Goal: Task Accomplishment & Management: Manage account settings

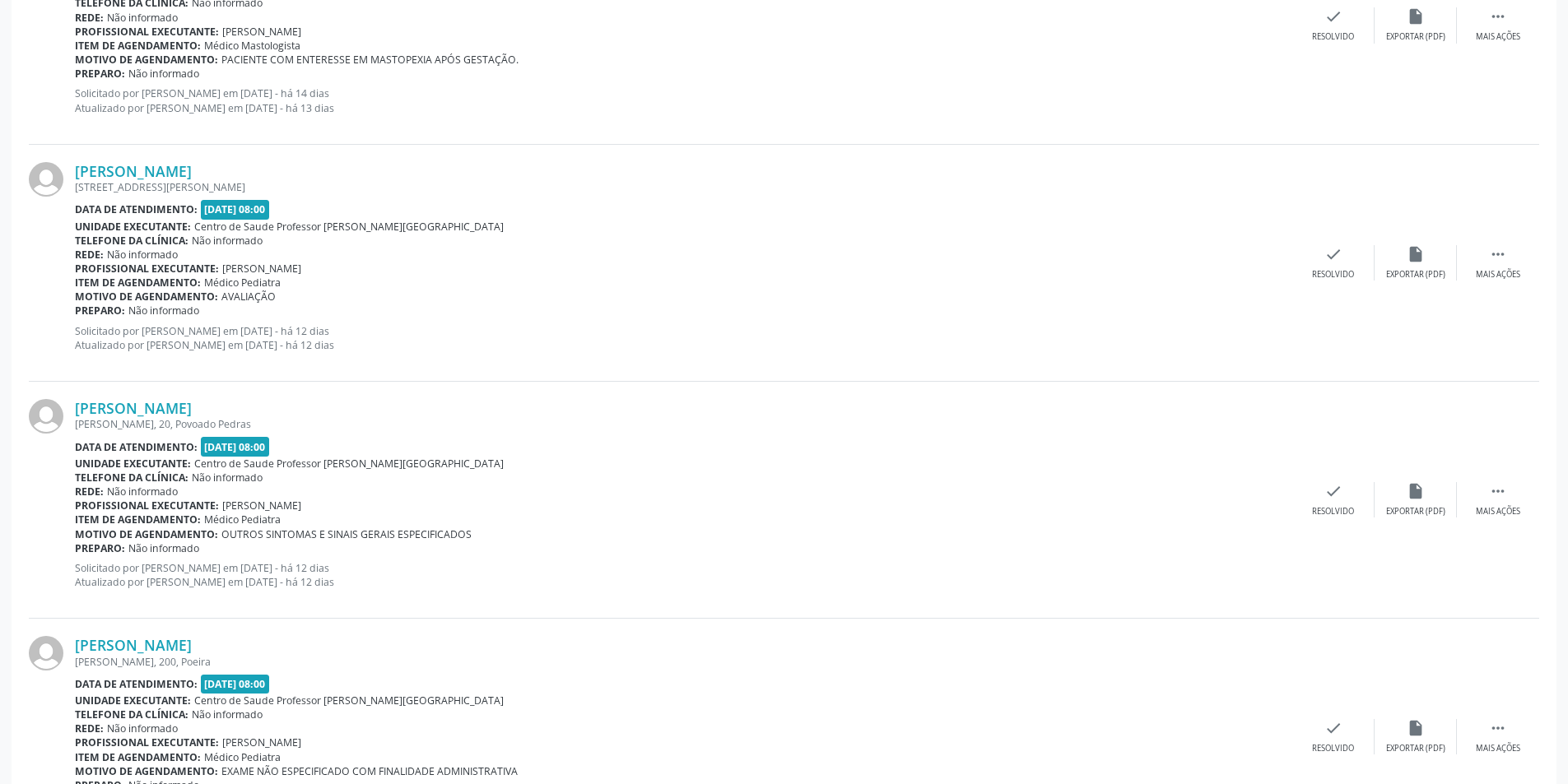
scroll to position [1316, 0]
click at [1496, 268] on div "Mais ações" at bounding box center [1497, 274] width 44 height 12
click at [1393, 265] on div "alarm_off Não compareceu" at bounding box center [1415, 262] width 82 height 36
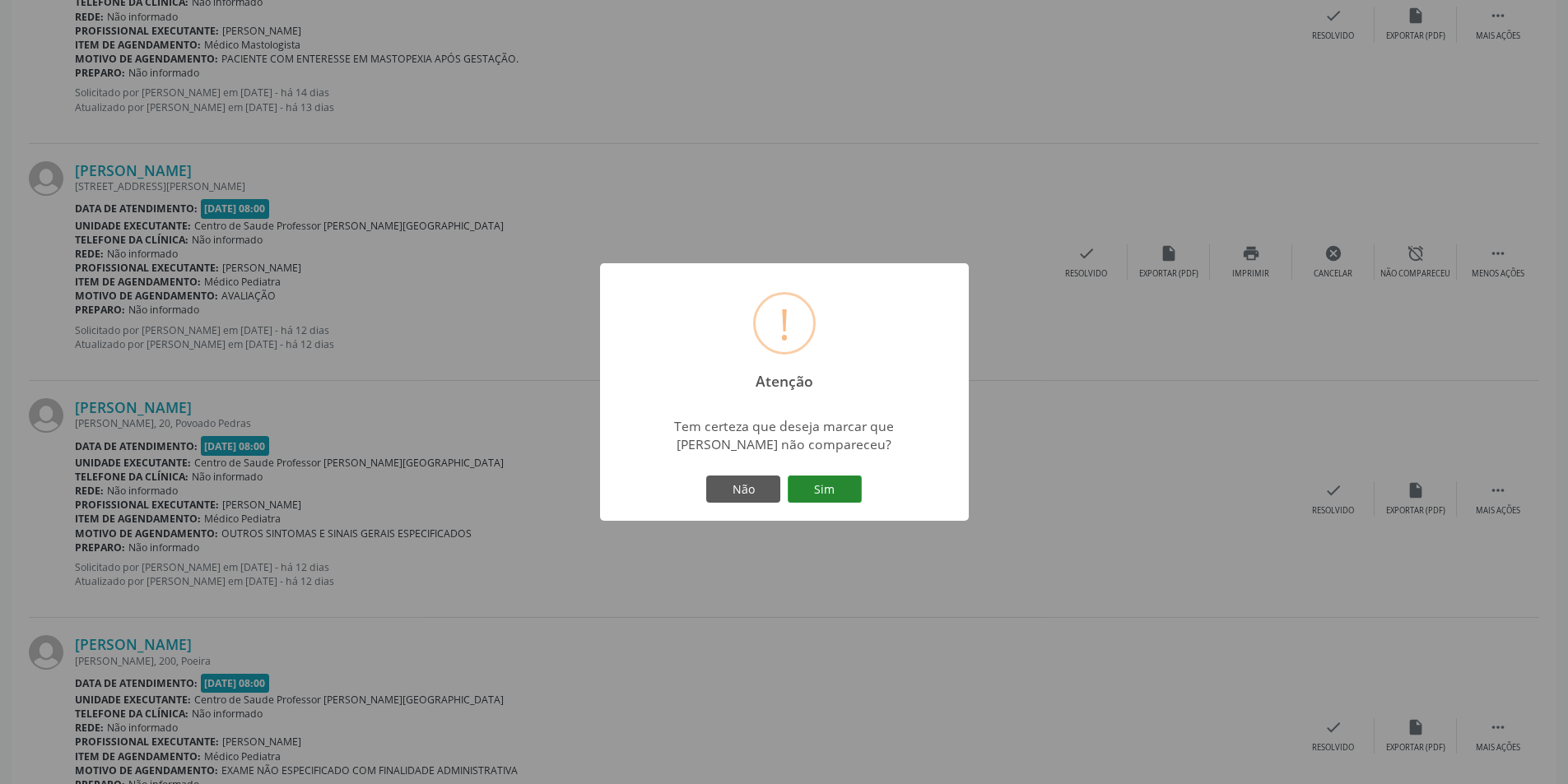
click at [821, 489] on button "Sim" at bounding box center [824, 489] width 74 height 28
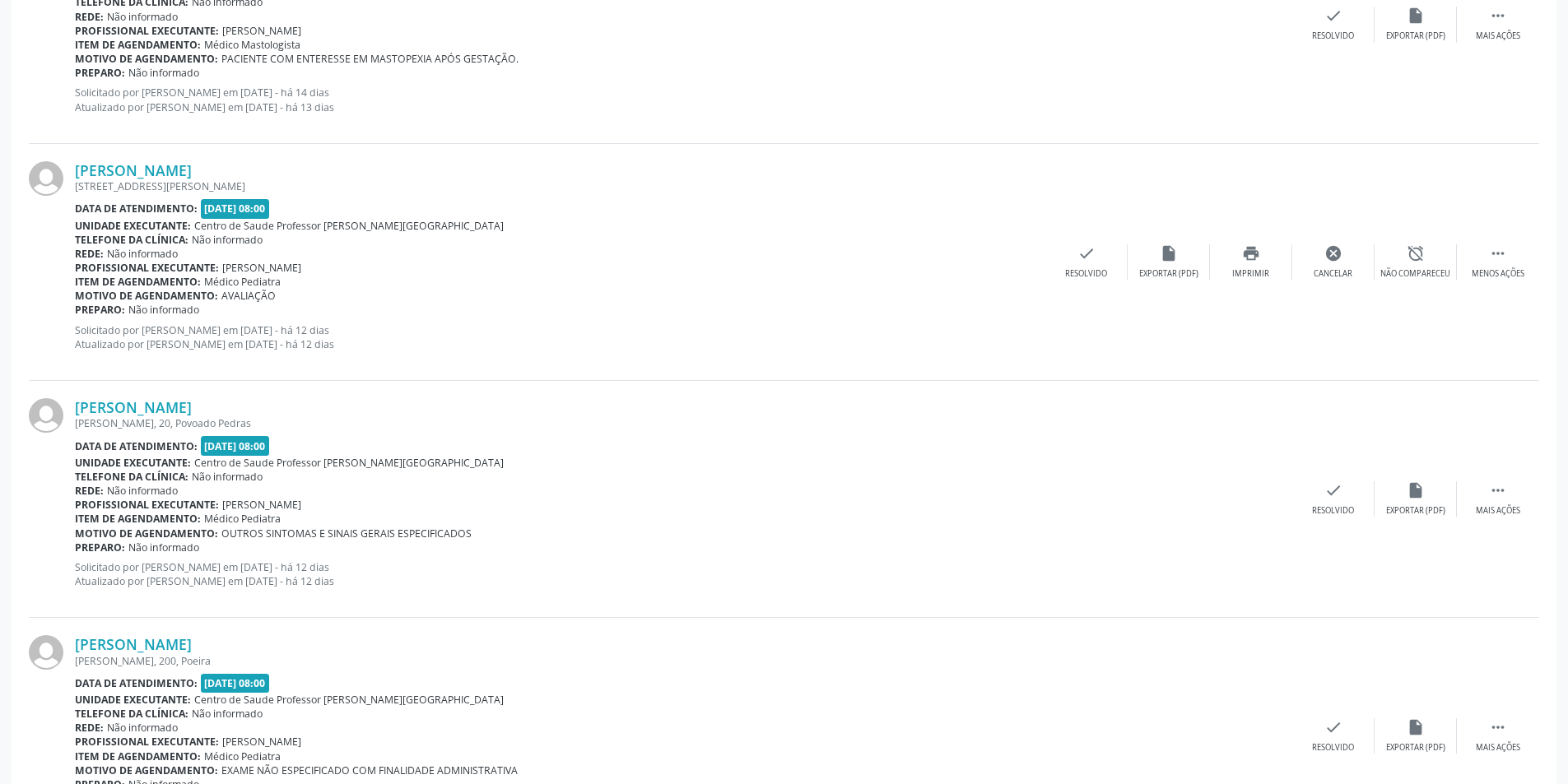
scroll to position [0, 0]
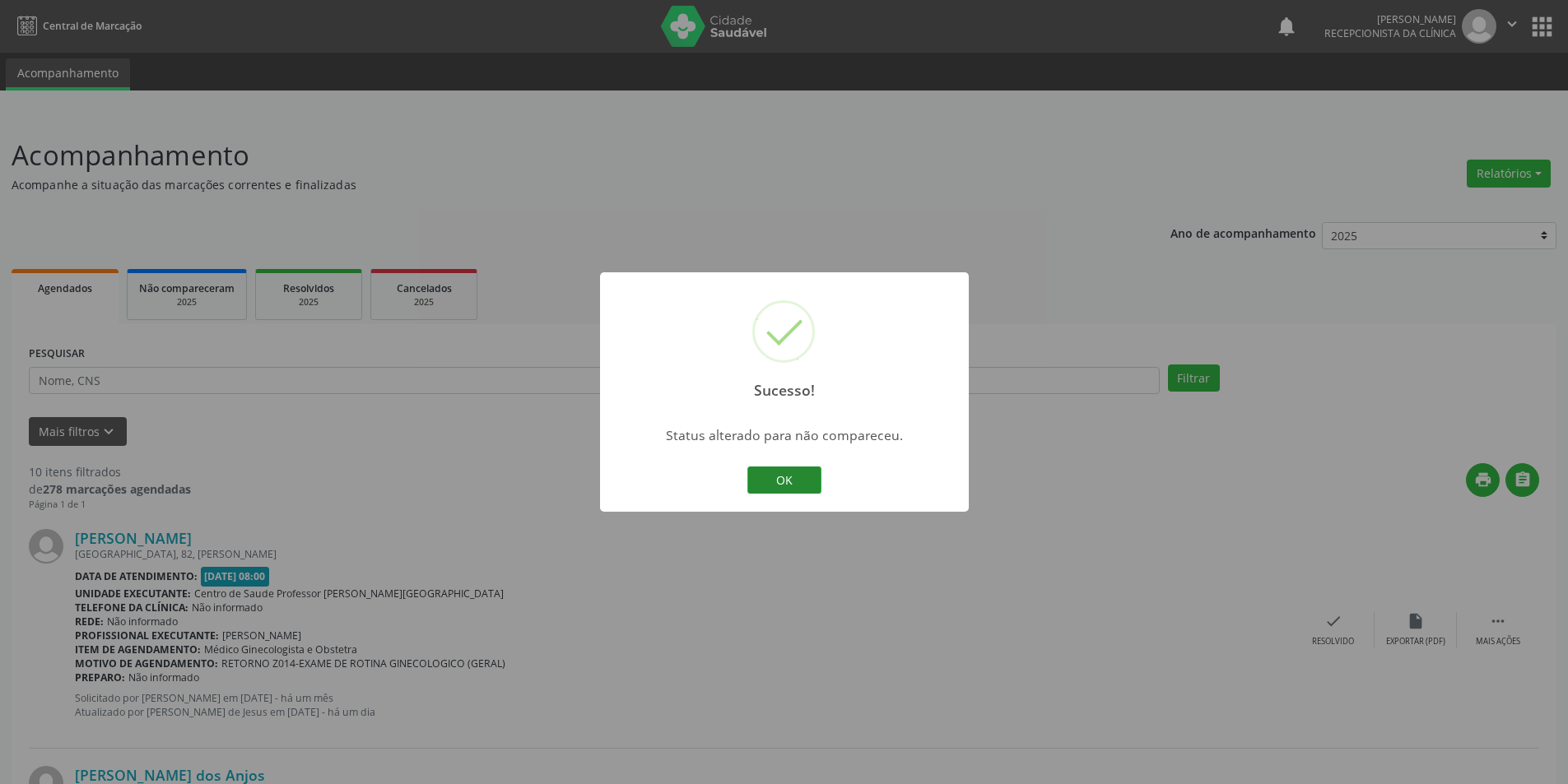
click at [812, 480] on button "OK" at bounding box center [784, 479] width 74 height 28
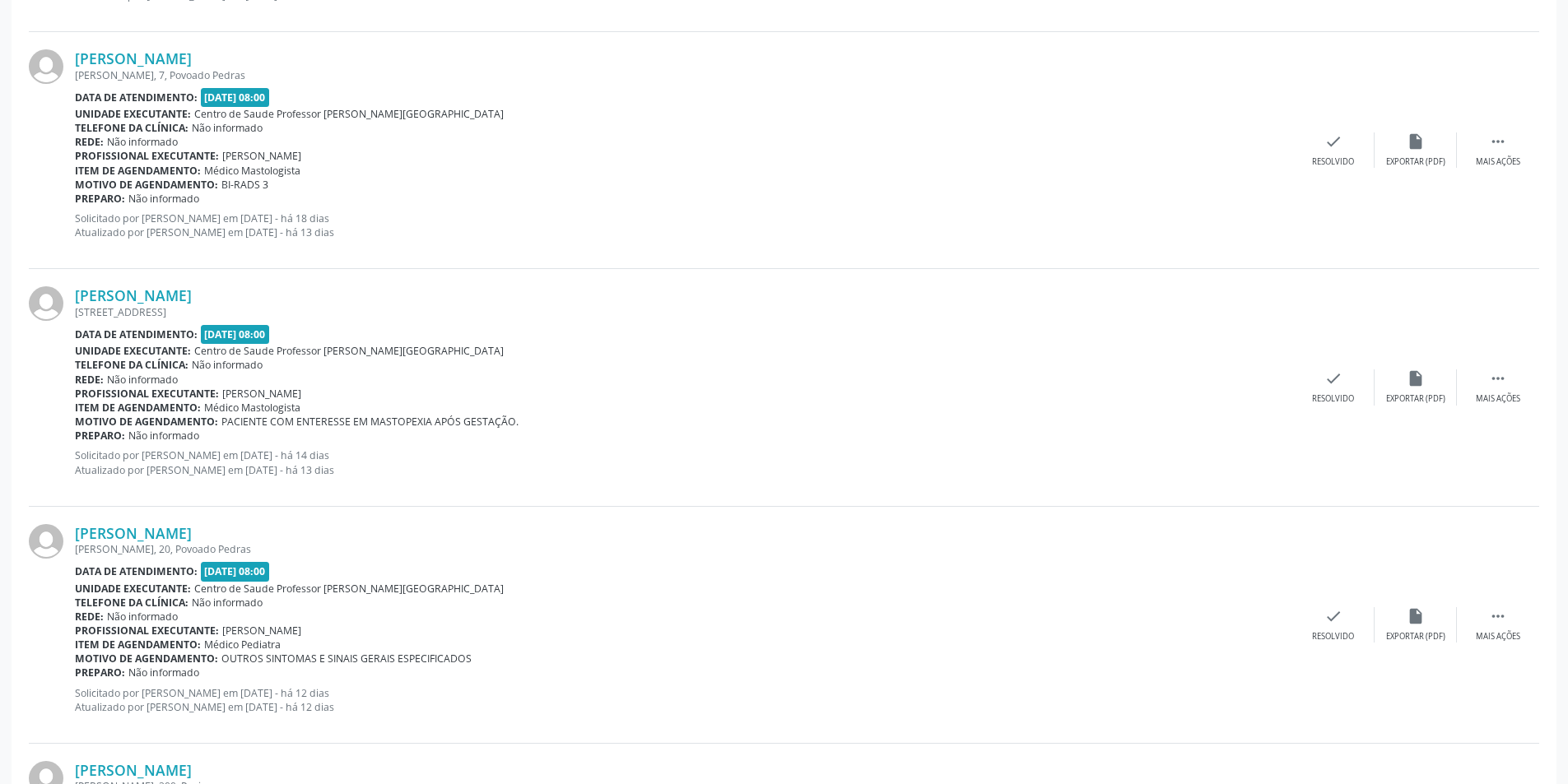
scroll to position [1069, 0]
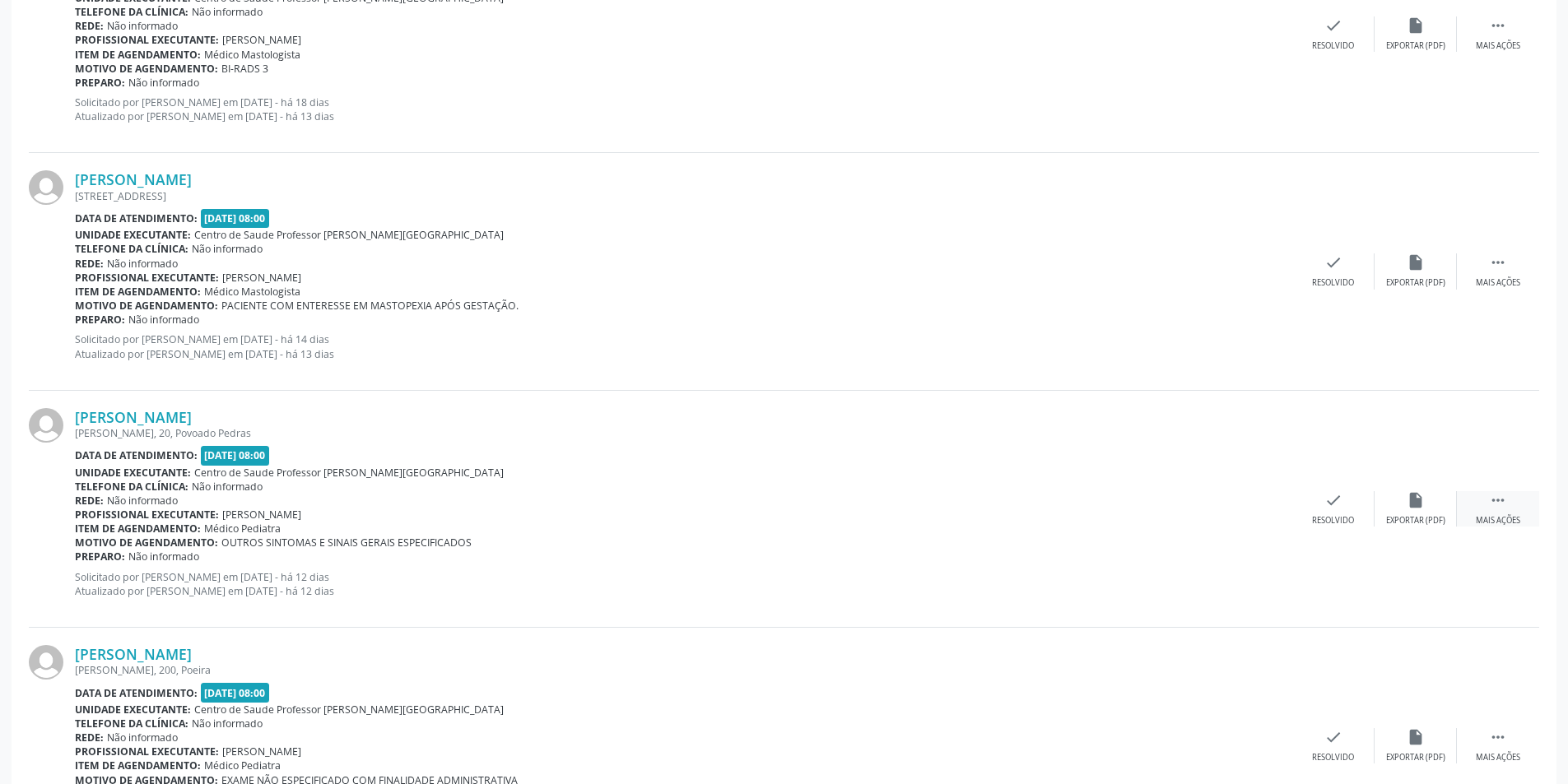
click at [1516, 512] on div " Mais ações" at bounding box center [1497, 508] width 82 height 36
click at [1434, 511] on div "alarm_off Não compareceu" at bounding box center [1415, 508] width 82 height 36
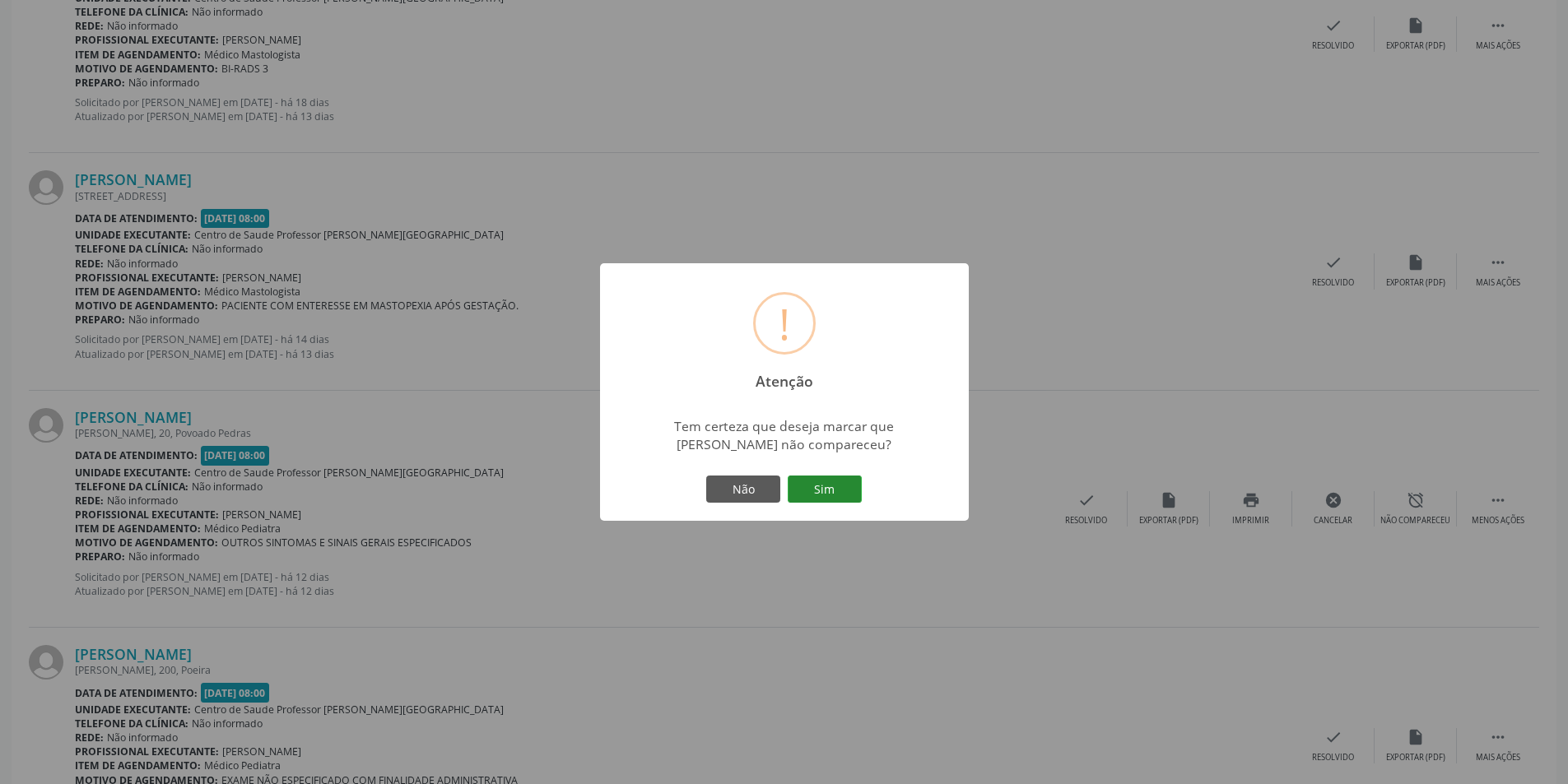
click at [792, 490] on button "Sim" at bounding box center [824, 489] width 74 height 28
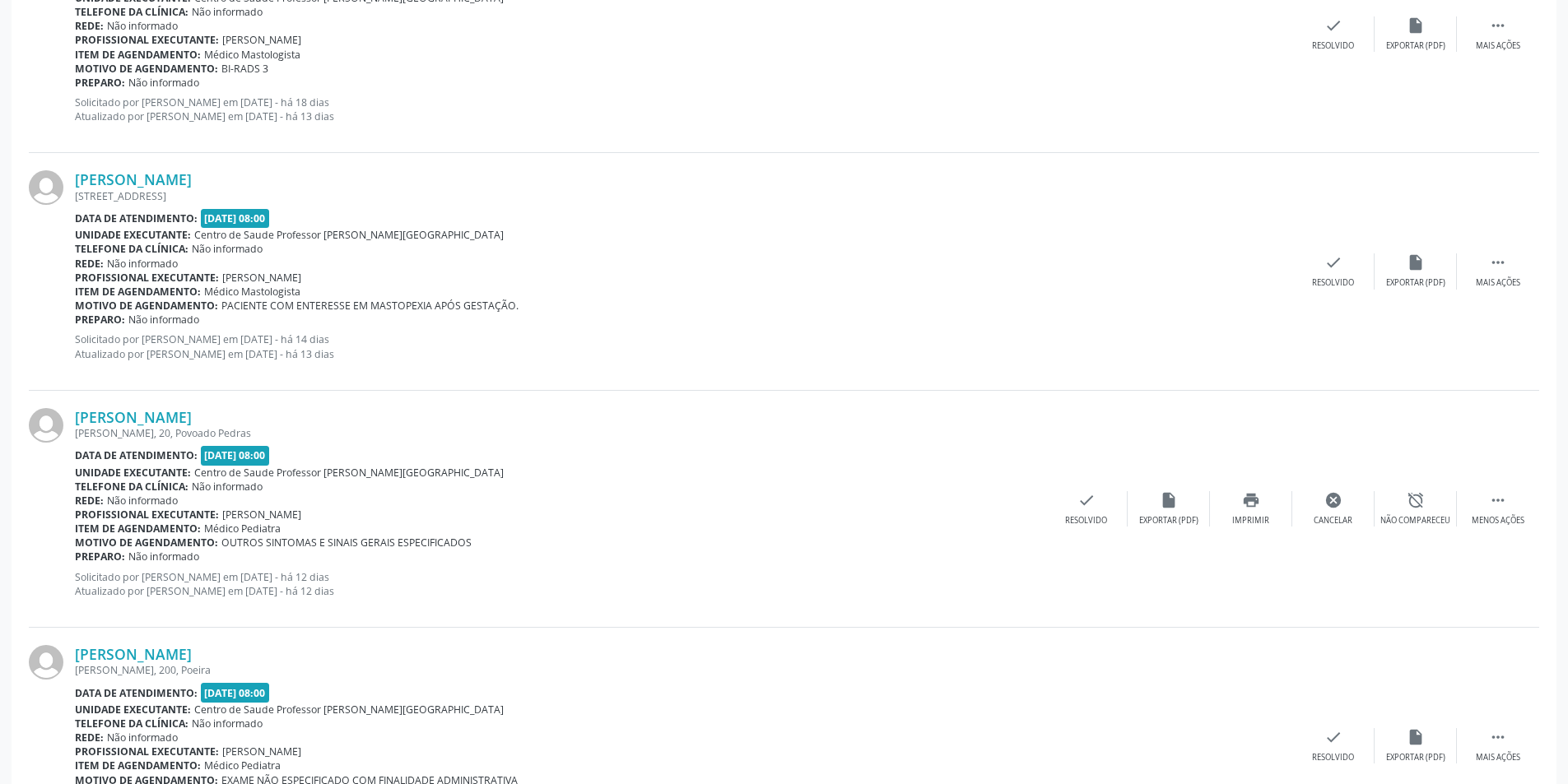
scroll to position [0, 0]
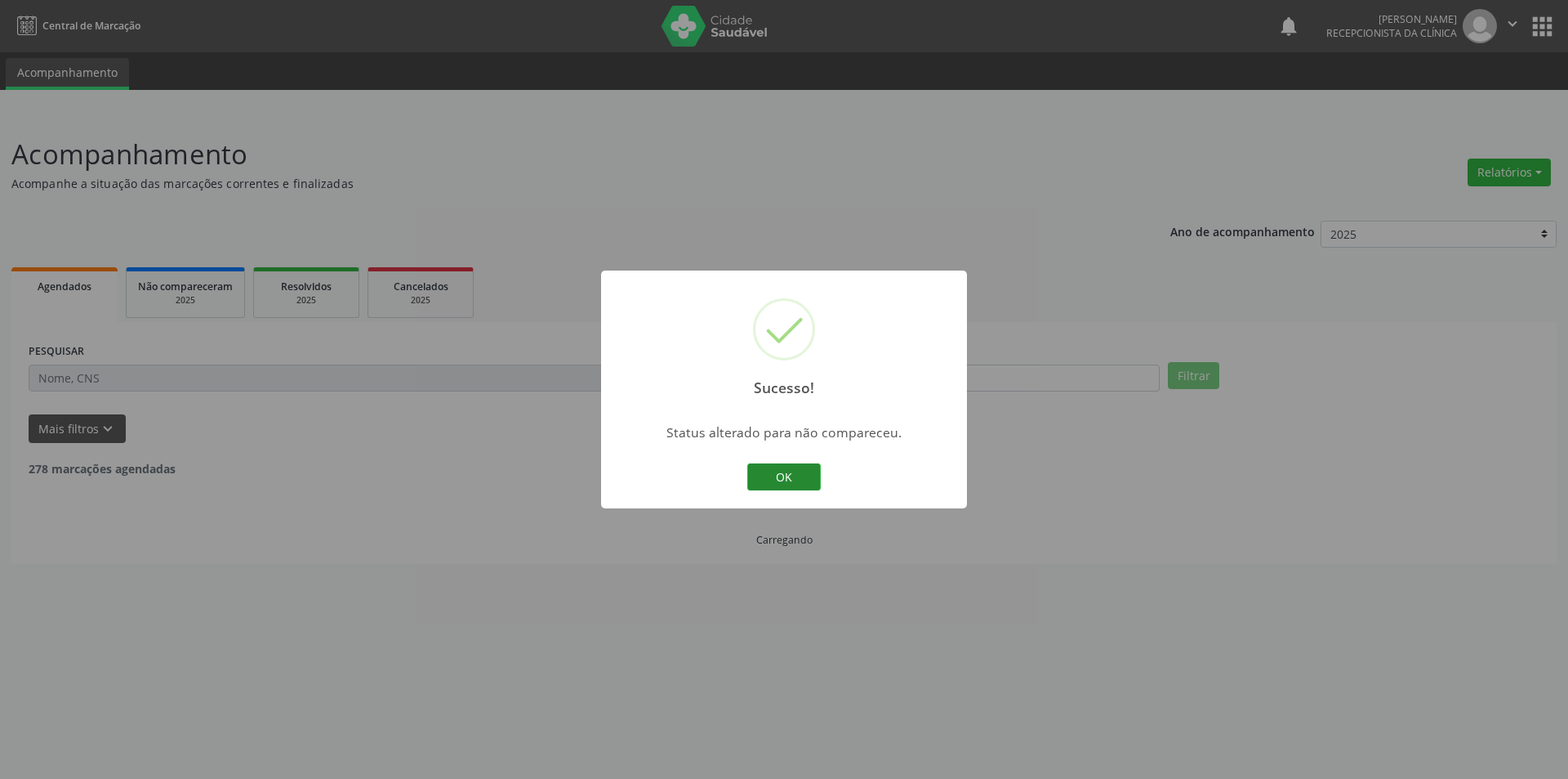
click at [786, 481] on button "OK" at bounding box center [784, 476] width 74 height 28
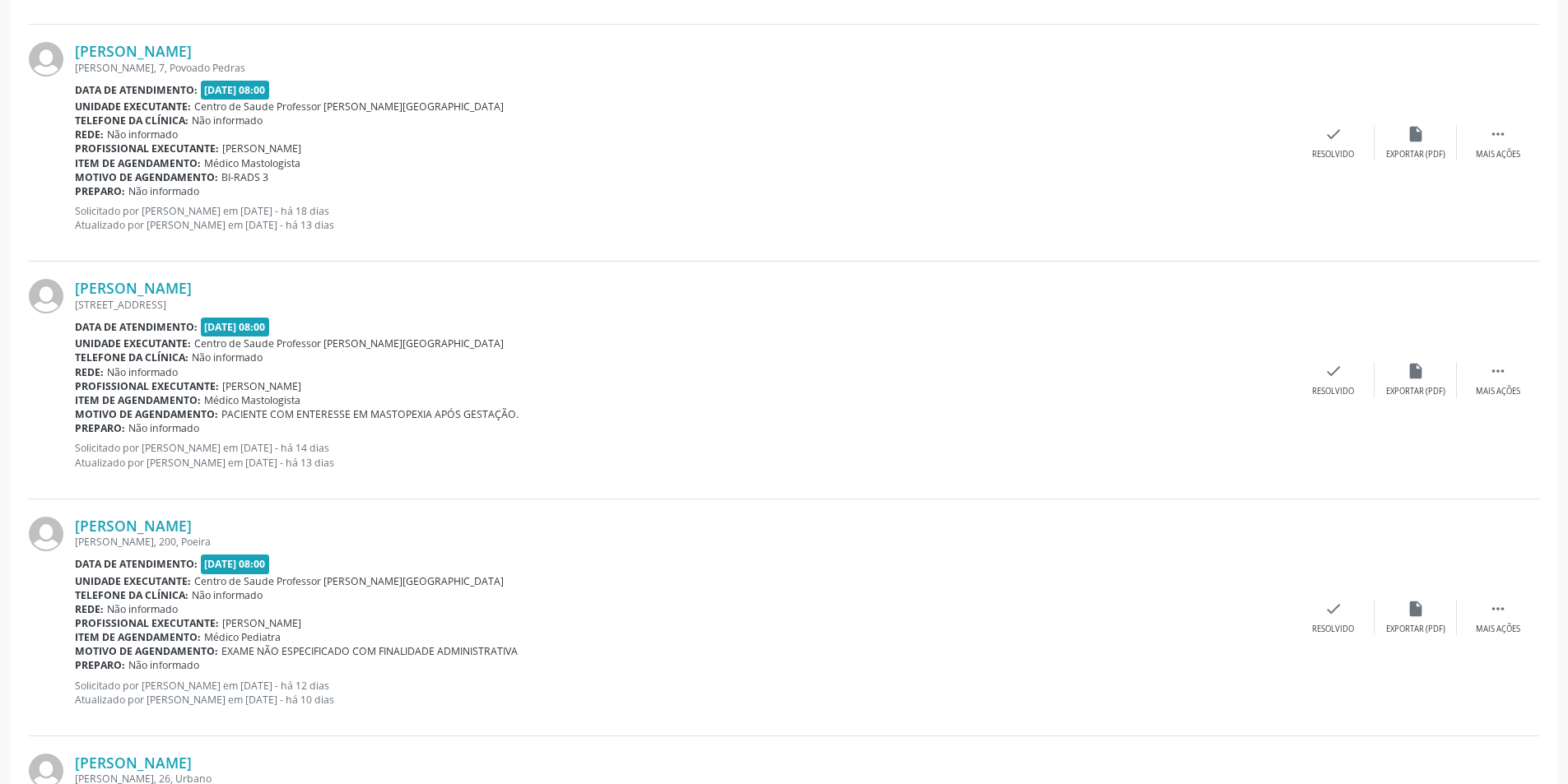
scroll to position [987, 0]
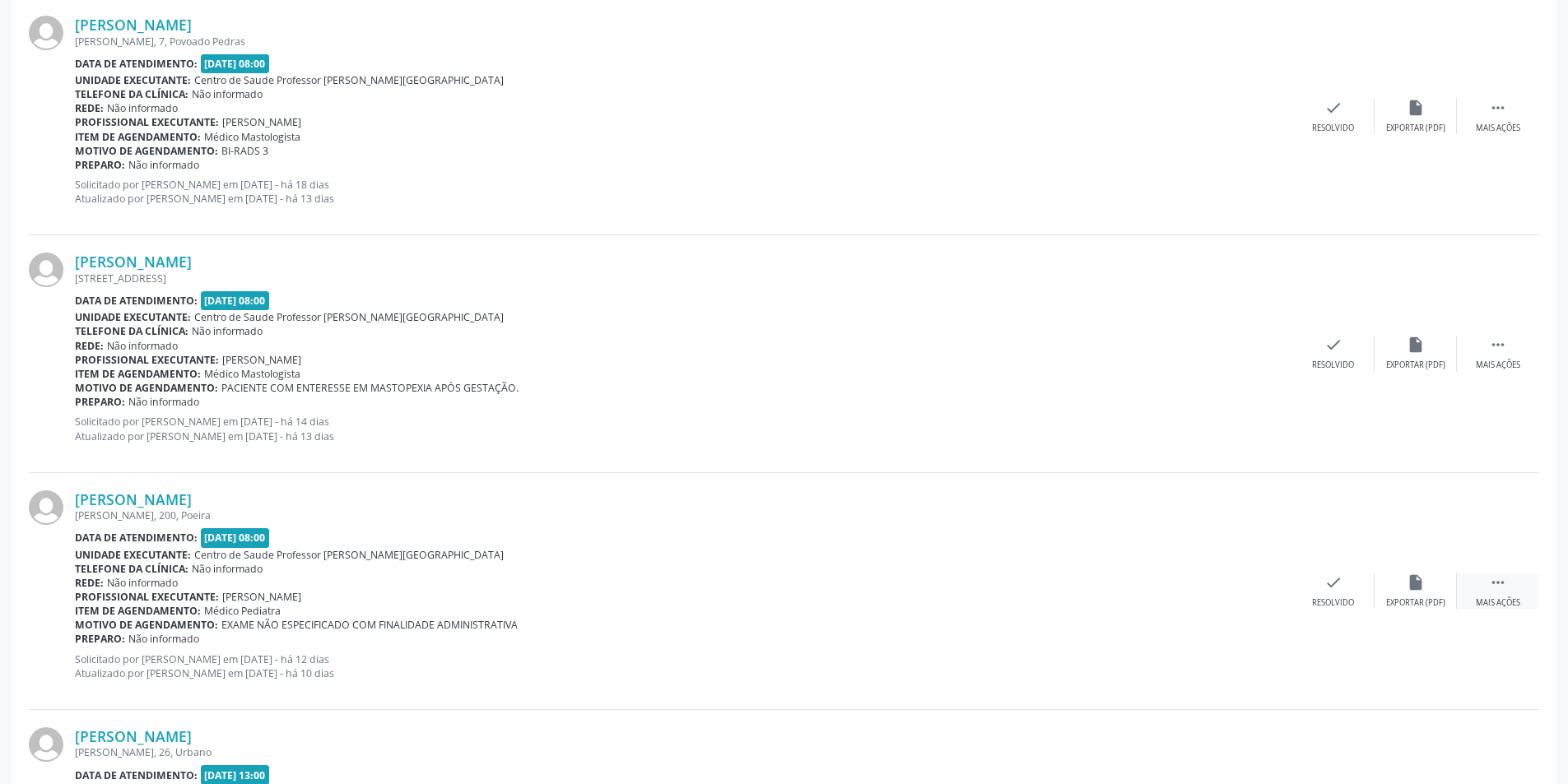
click at [1503, 589] on icon "" at bounding box center [1497, 582] width 18 height 18
click at [1423, 601] on div "Não compareceu" at bounding box center [1415, 603] width 70 height 12
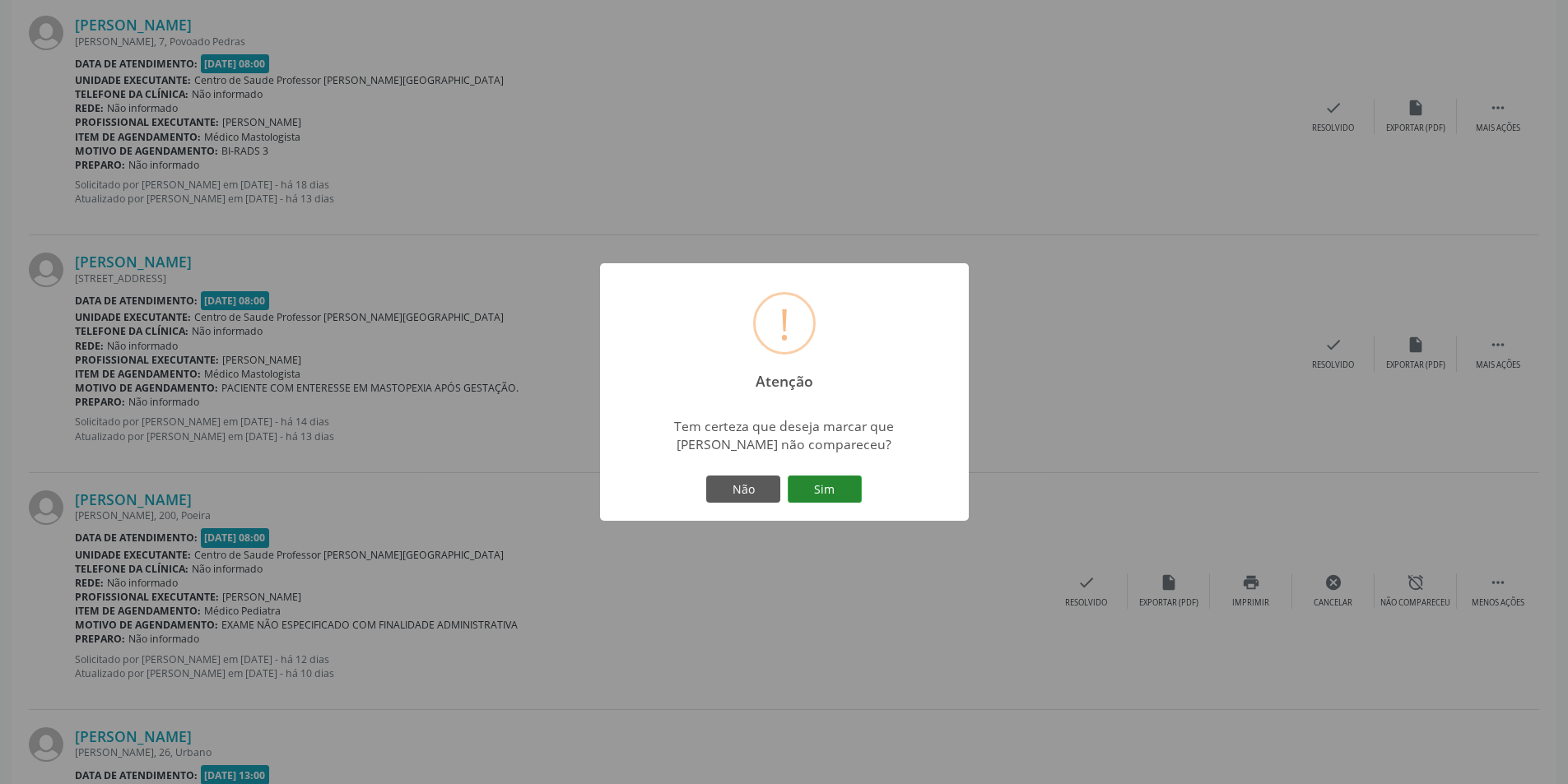
click at [832, 489] on button "Sim" at bounding box center [824, 489] width 74 height 28
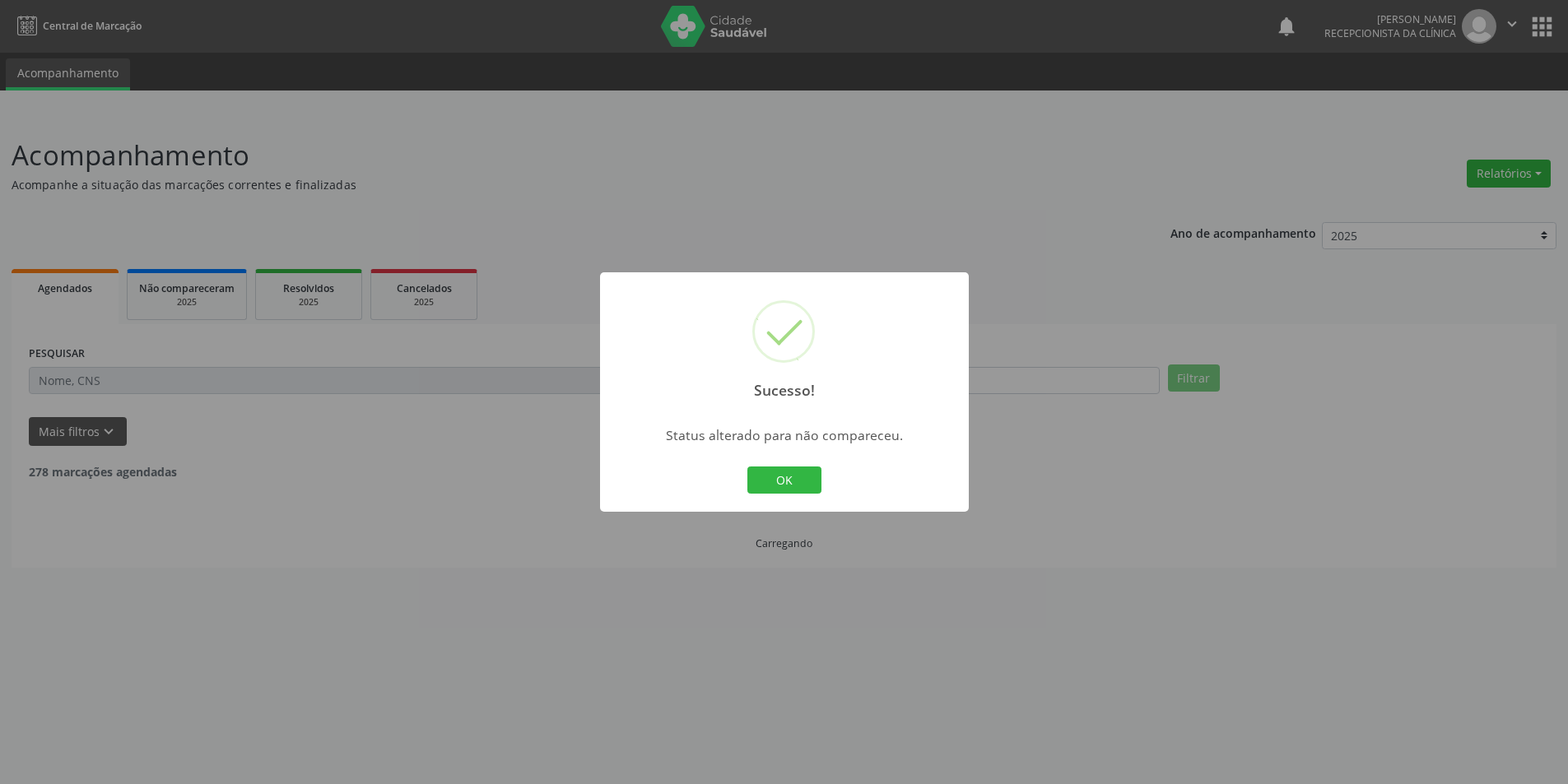
scroll to position [0, 0]
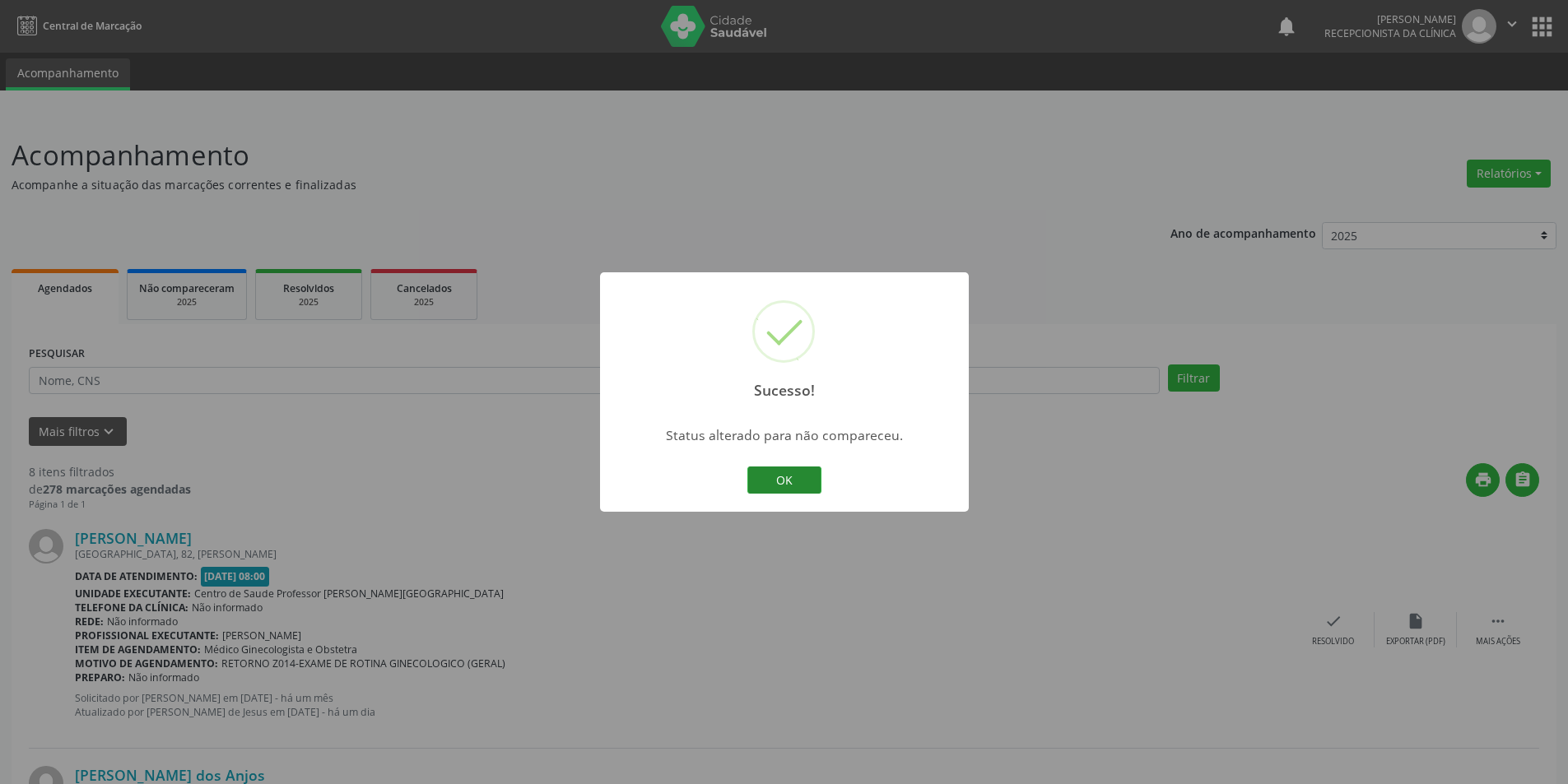
click at [802, 482] on button "OK" at bounding box center [784, 479] width 74 height 28
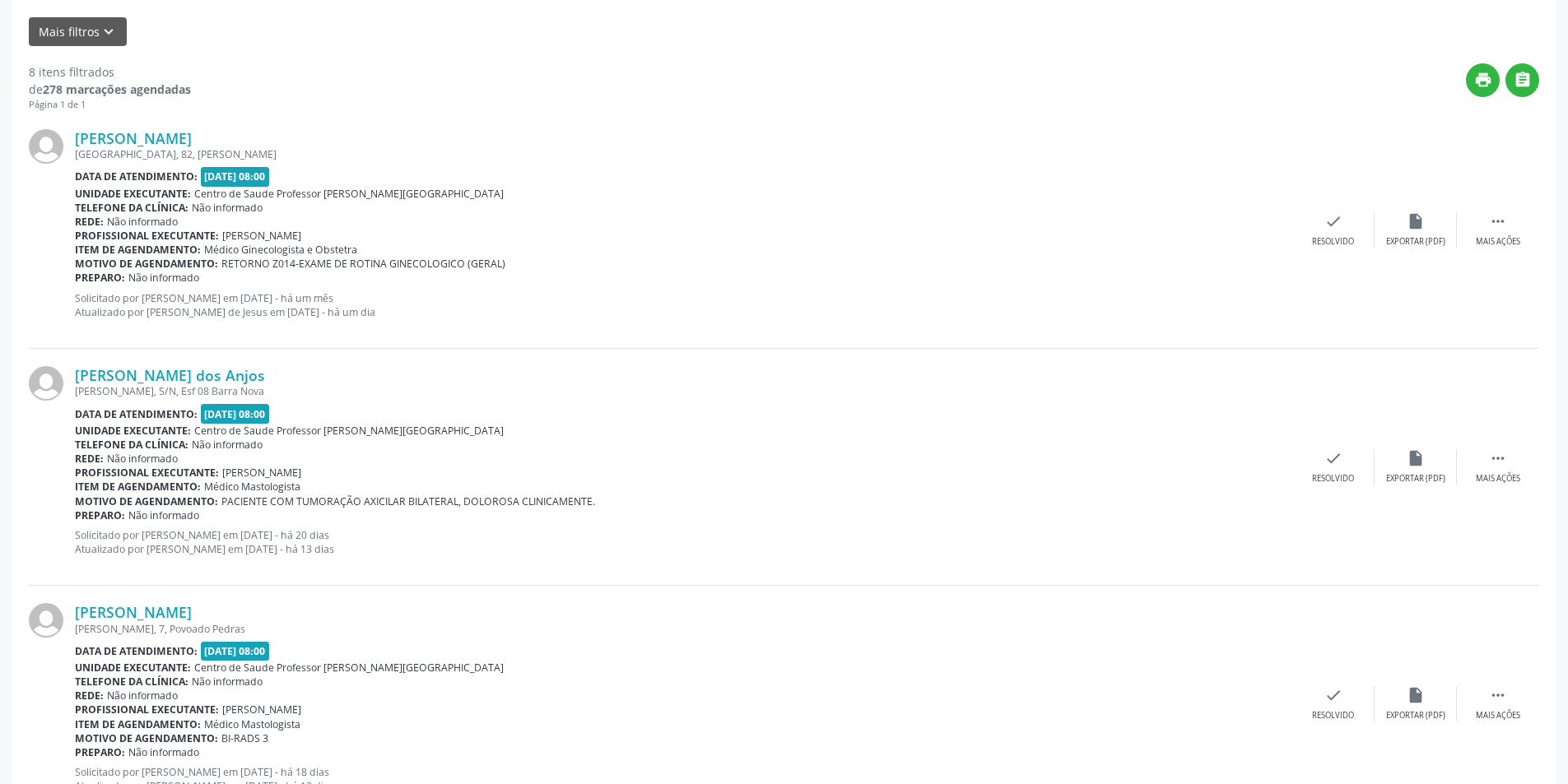
scroll to position [371, 0]
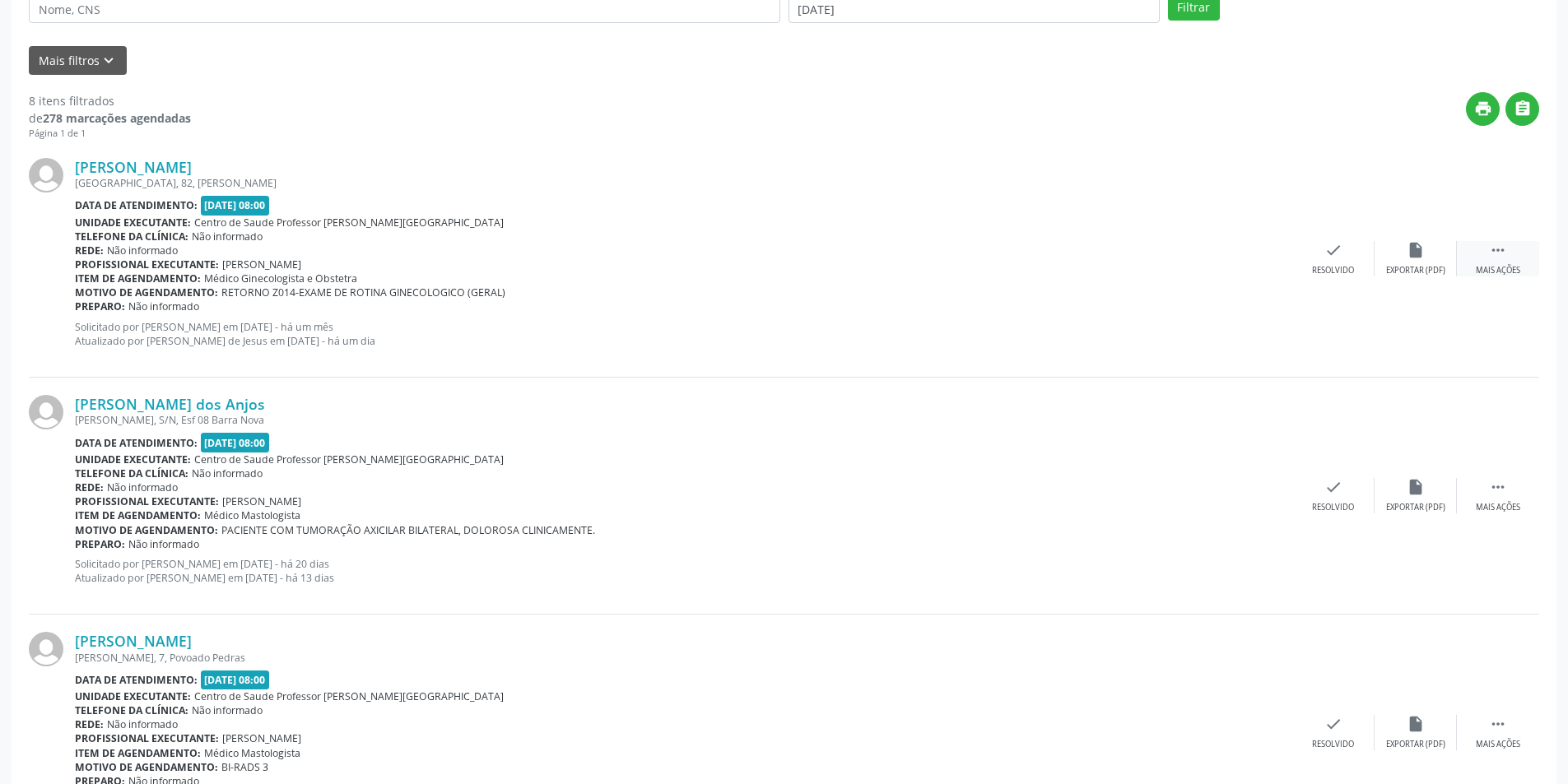
click at [1524, 267] on div " Mais ações" at bounding box center [1497, 258] width 82 height 36
click at [1494, 259] on div " Menos ações" at bounding box center [1497, 258] width 82 height 36
click at [1496, 259] on div " Mais ações" at bounding box center [1497, 258] width 82 height 36
click at [1403, 260] on div "alarm_off Não compareceu" at bounding box center [1415, 258] width 82 height 36
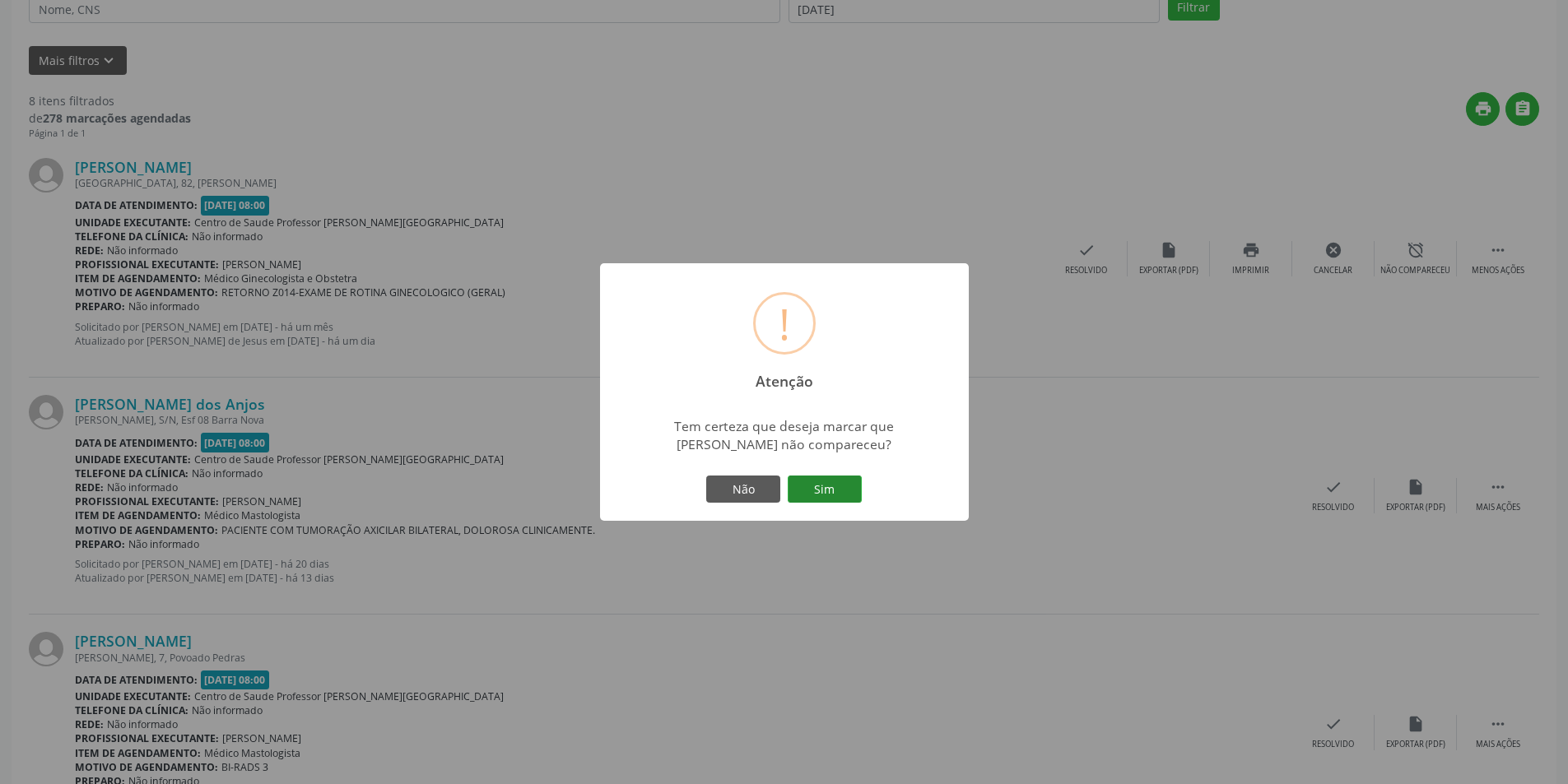
click at [812, 489] on button "Sim" at bounding box center [824, 489] width 74 height 28
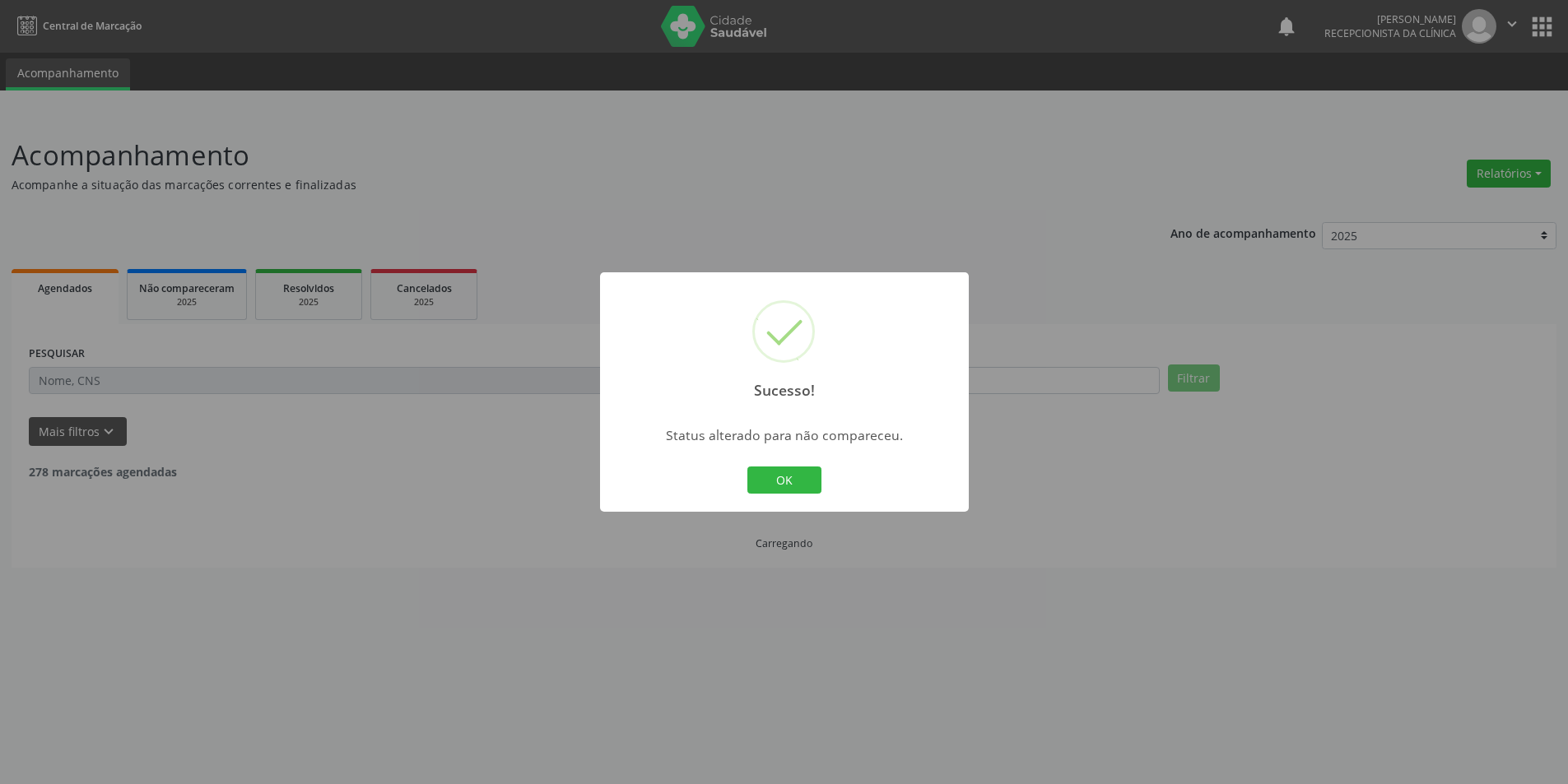
scroll to position [0, 0]
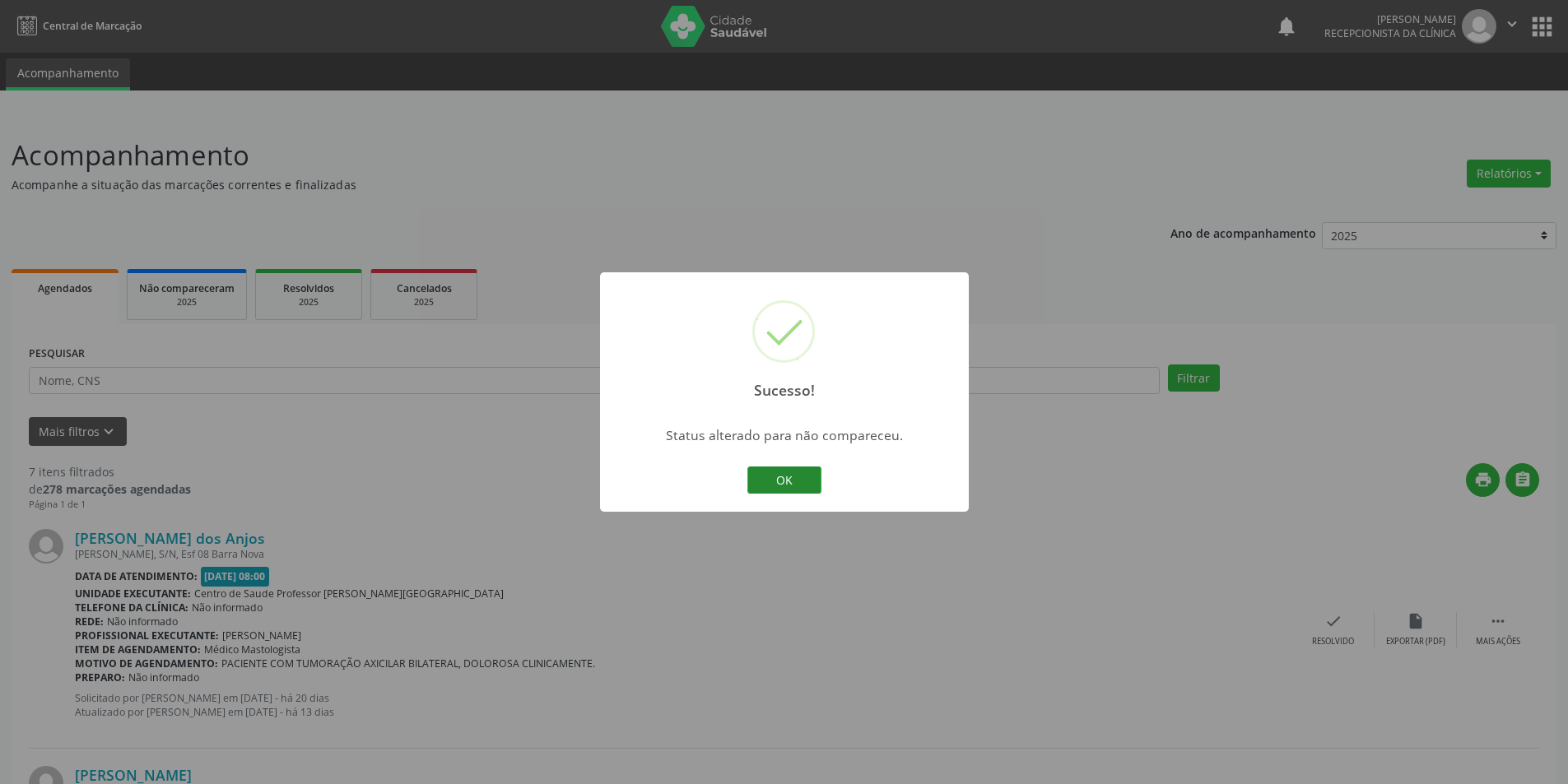
click at [771, 485] on button "OK" at bounding box center [784, 479] width 74 height 28
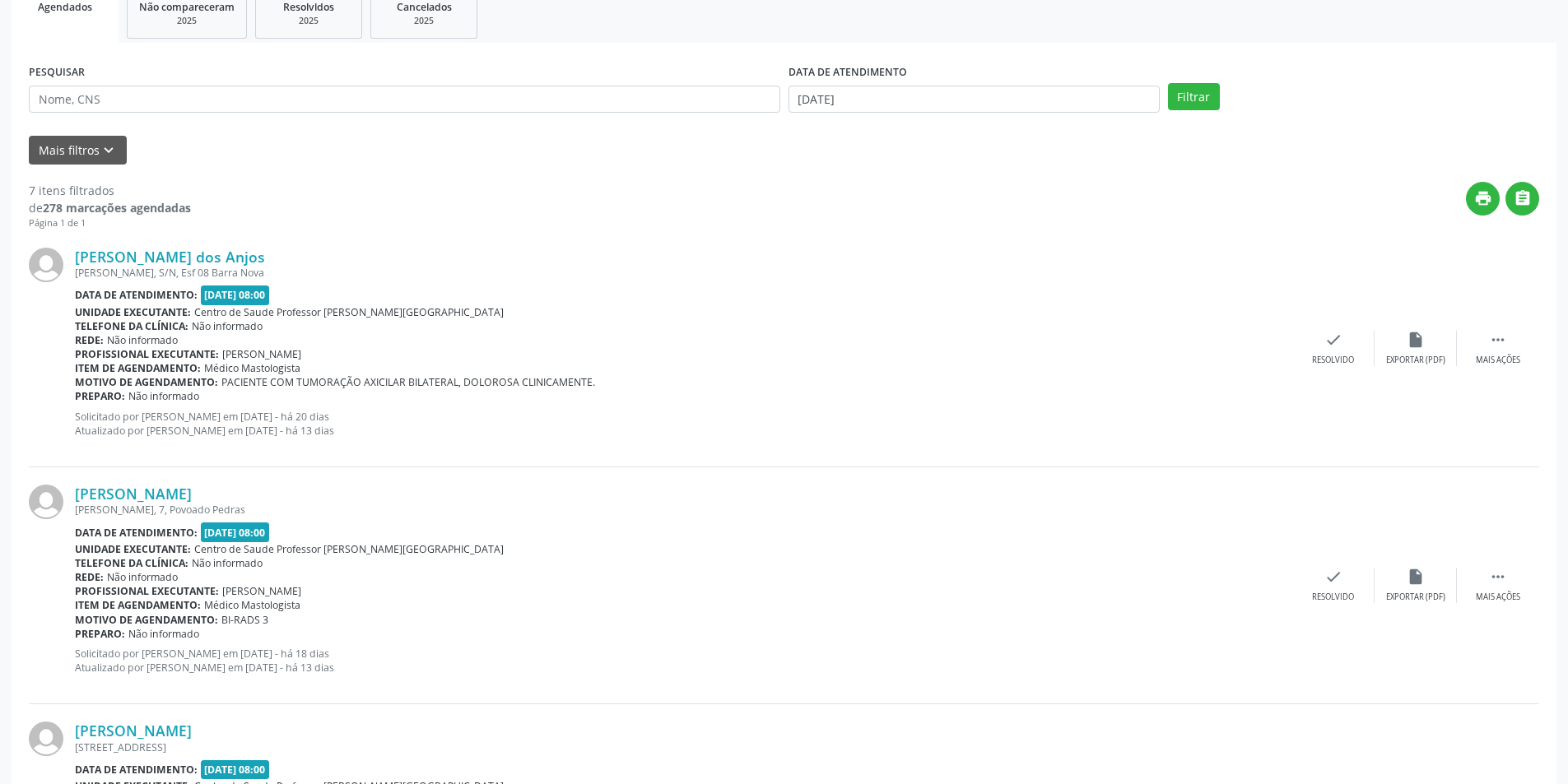
scroll to position [329, 0]
